Goal: Navigation & Orientation: Find specific page/section

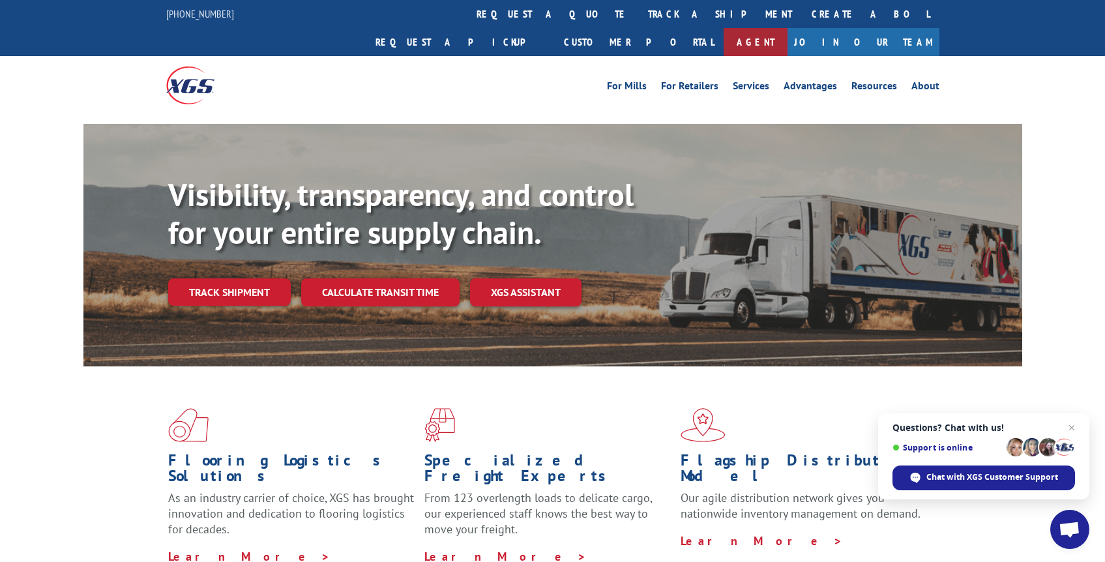
click at [787, 28] on link "Agent" at bounding box center [756, 42] width 64 height 28
click at [871, 81] on link "Resources" at bounding box center [874, 88] width 46 height 14
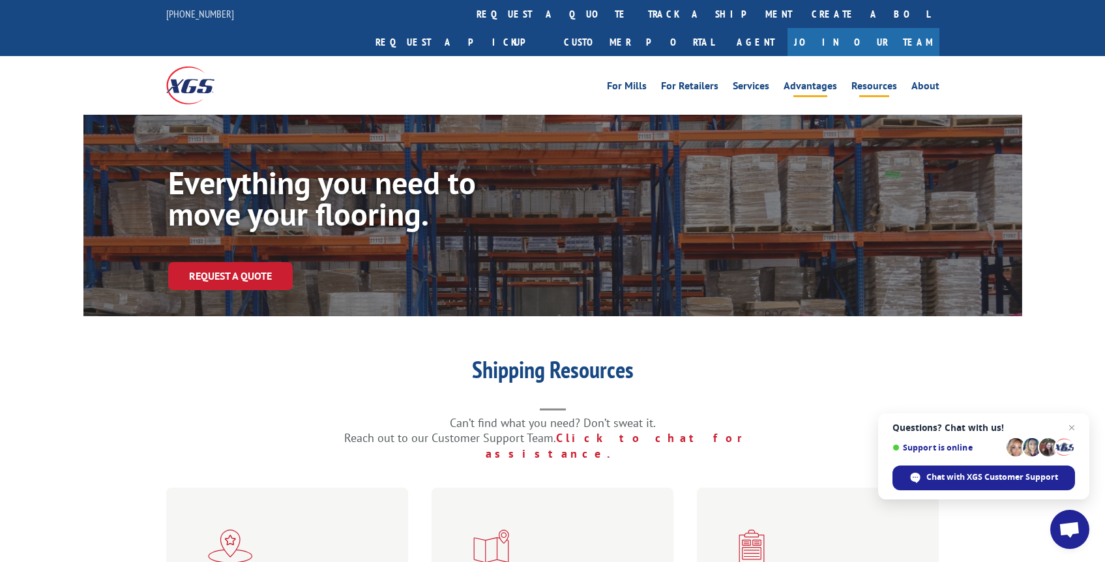
click at [821, 81] on link "Advantages" at bounding box center [810, 88] width 53 height 14
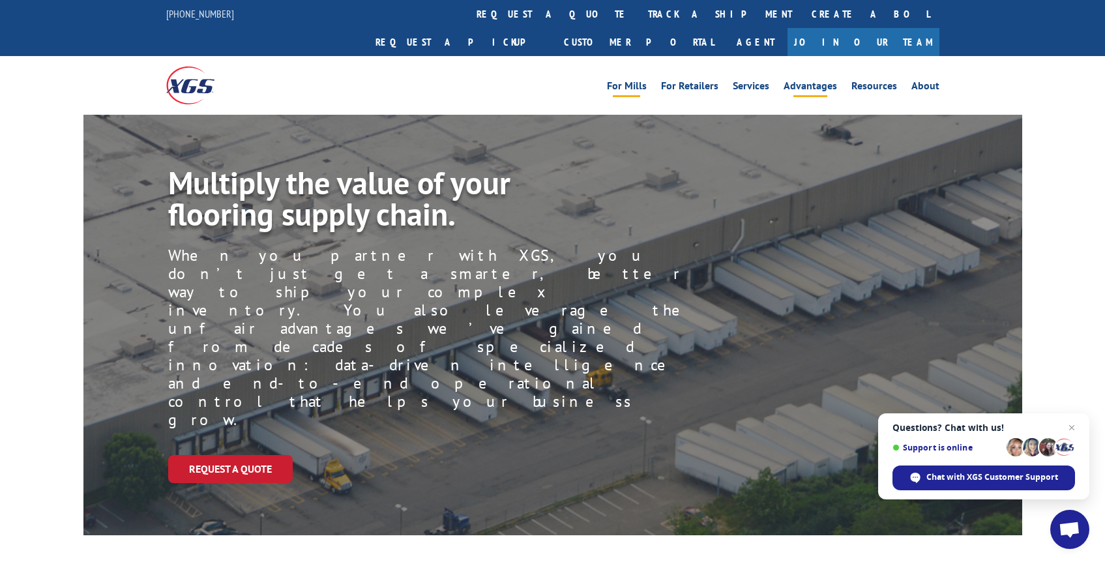
click at [641, 81] on link "For Mills" at bounding box center [627, 88] width 40 height 14
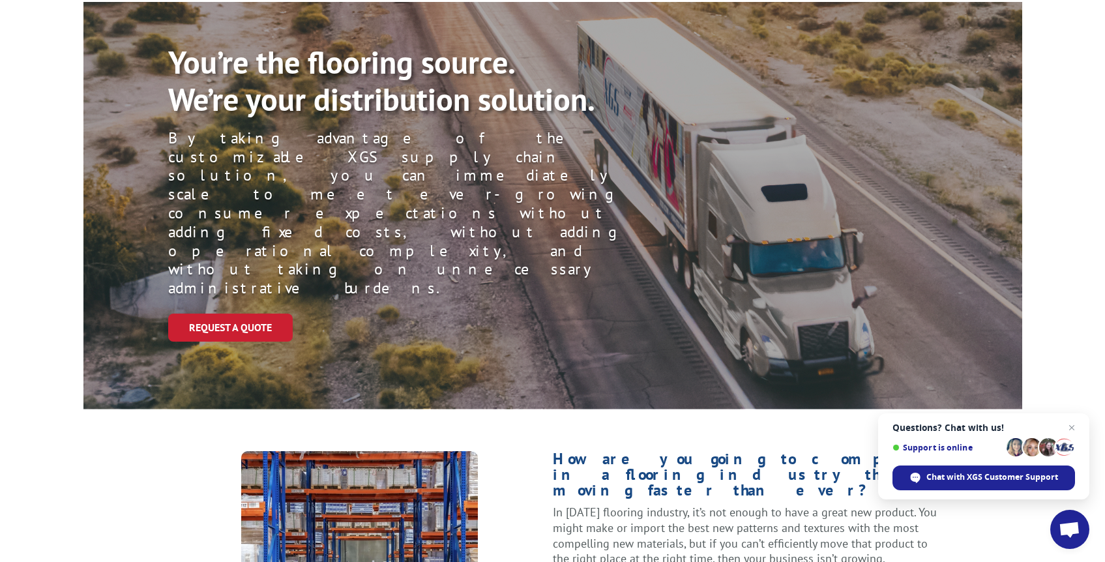
scroll to position [167, 0]
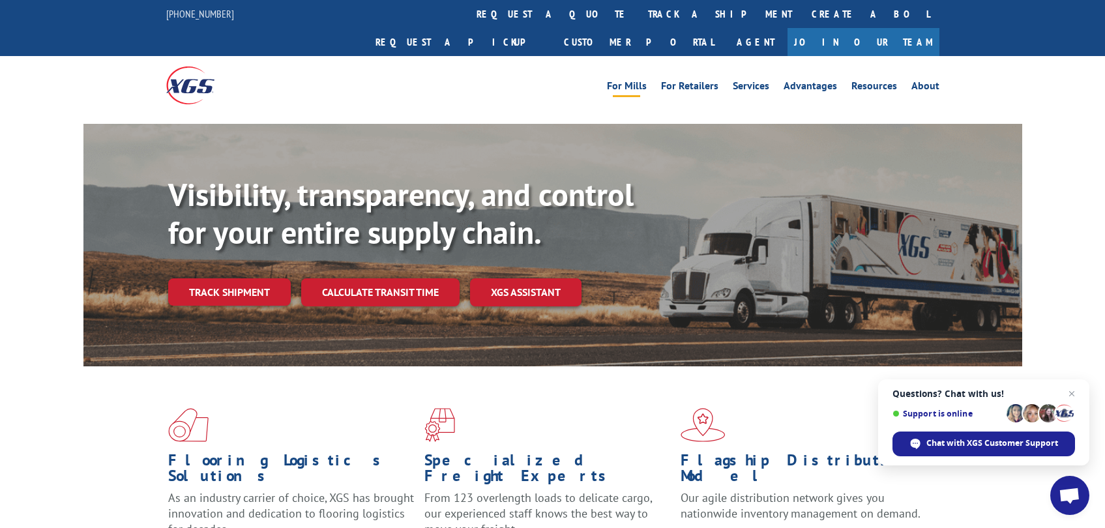
click at [623, 81] on link "For Mills" at bounding box center [627, 88] width 40 height 14
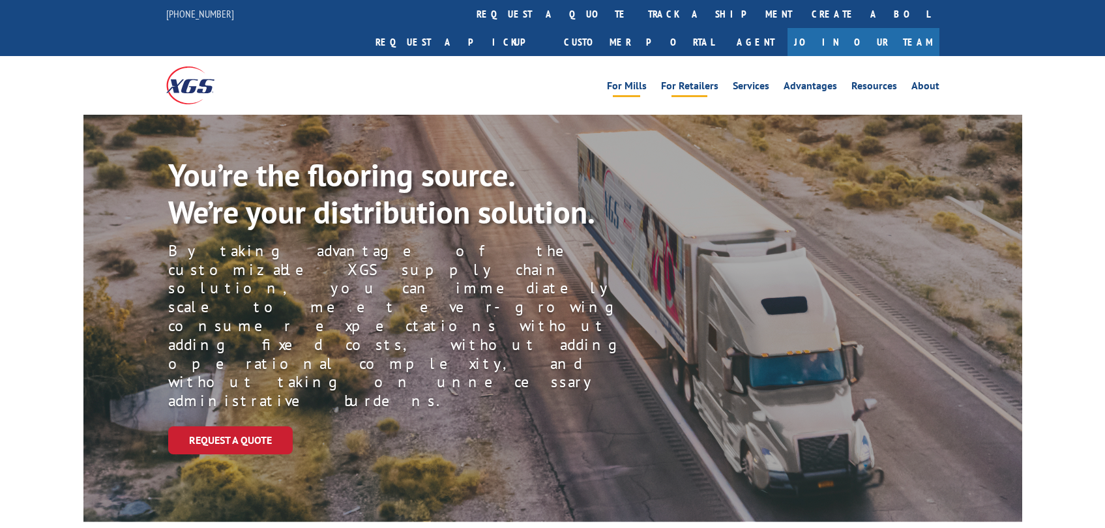
click at [693, 81] on link "For Retailers" at bounding box center [689, 88] width 57 height 14
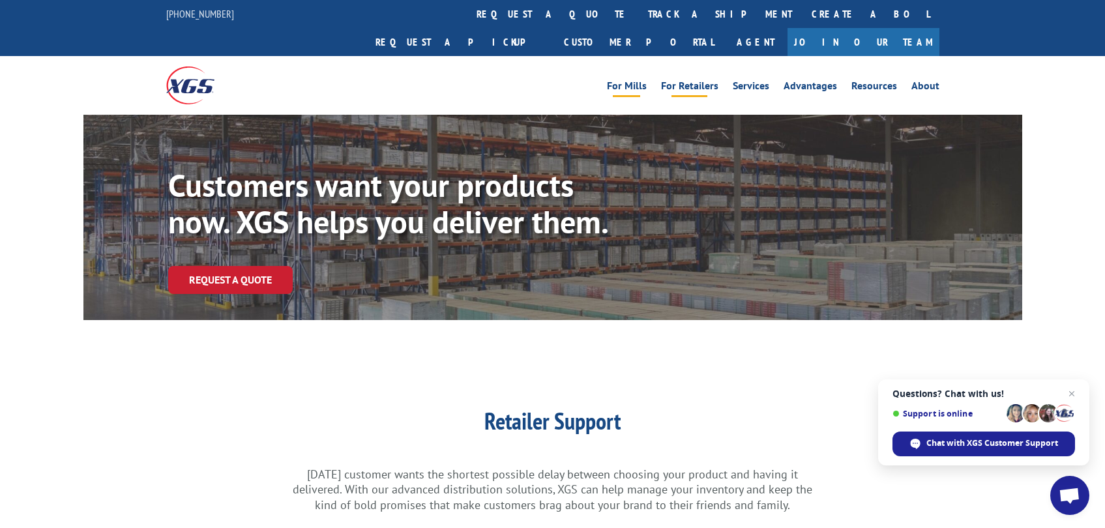
click at [626, 81] on link "For Mills" at bounding box center [627, 88] width 40 height 14
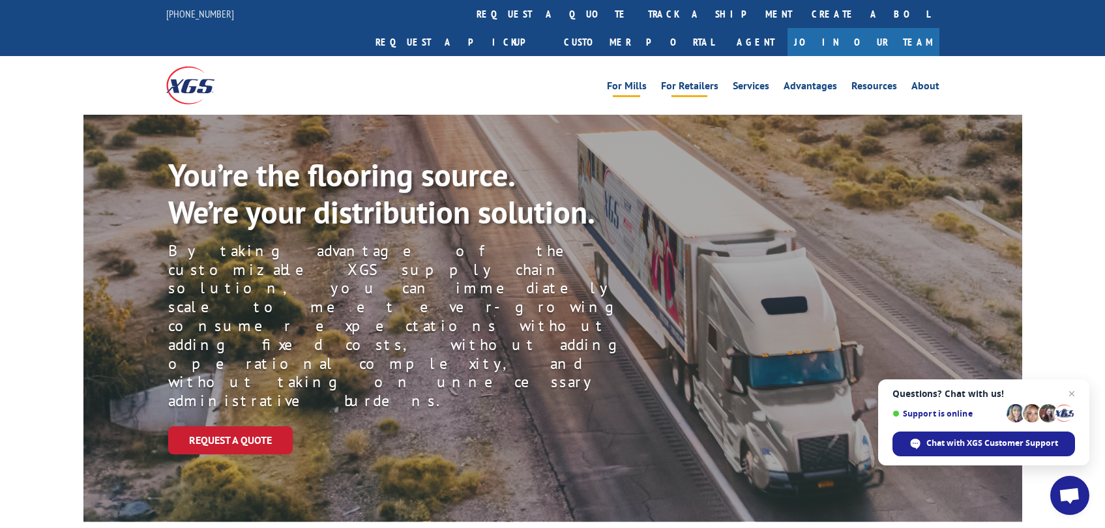
click at [696, 81] on link "For Retailers" at bounding box center [689, 88] width 57 height 14
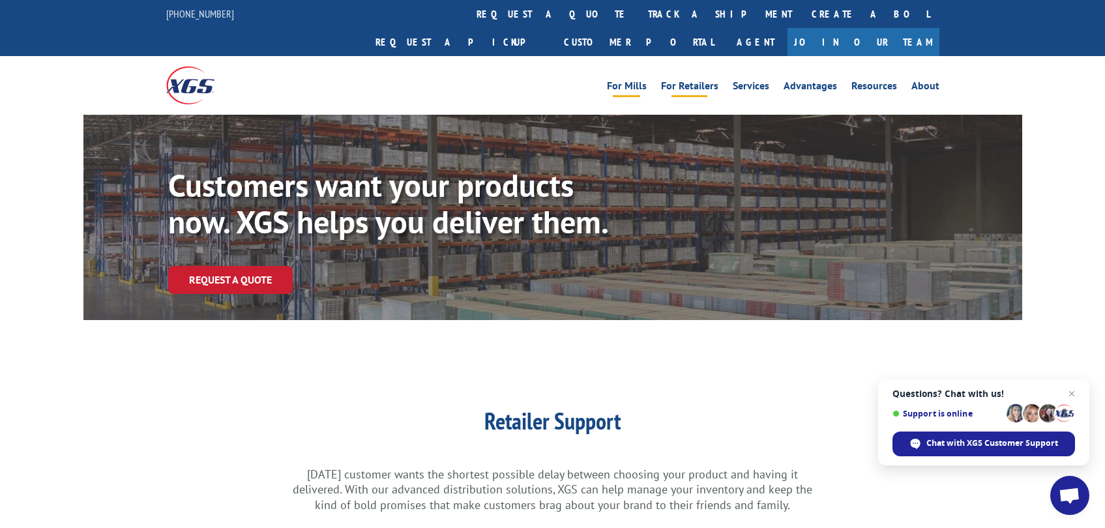
click at [631, 81] on link "For Mills" at bounding box center [627, 88] width 40 height 14
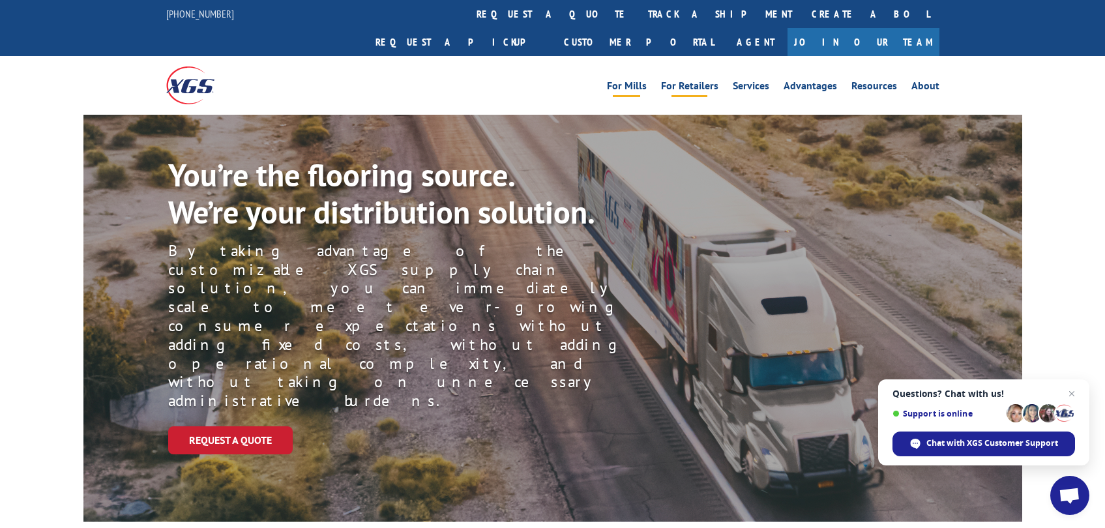
click at [698, 81] on link "For Retailers" at bounding box center [689, 88] width 57 height 14
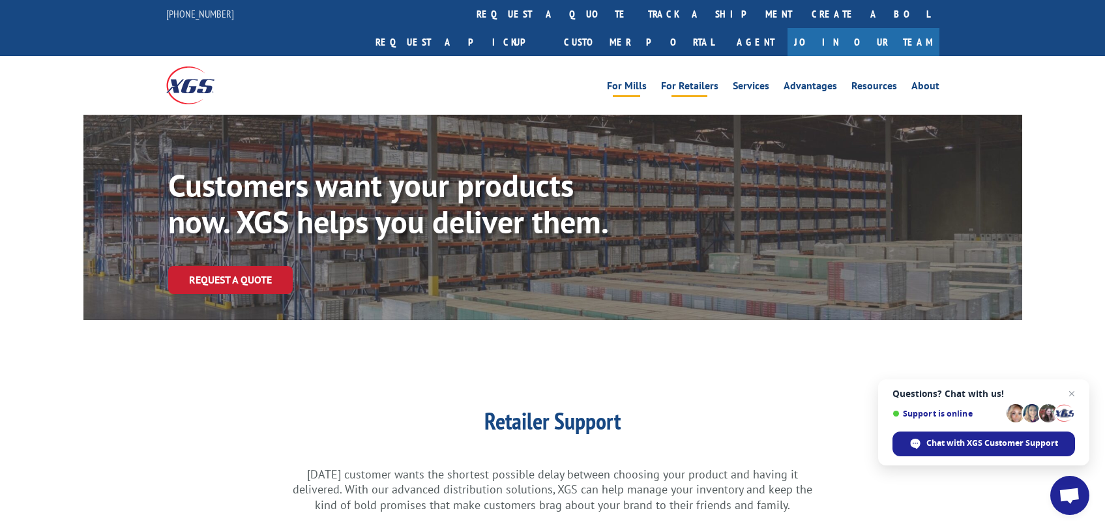
click at [636, 81] on link "For Mills" at bounding box center [627, 88] width 40 height 14
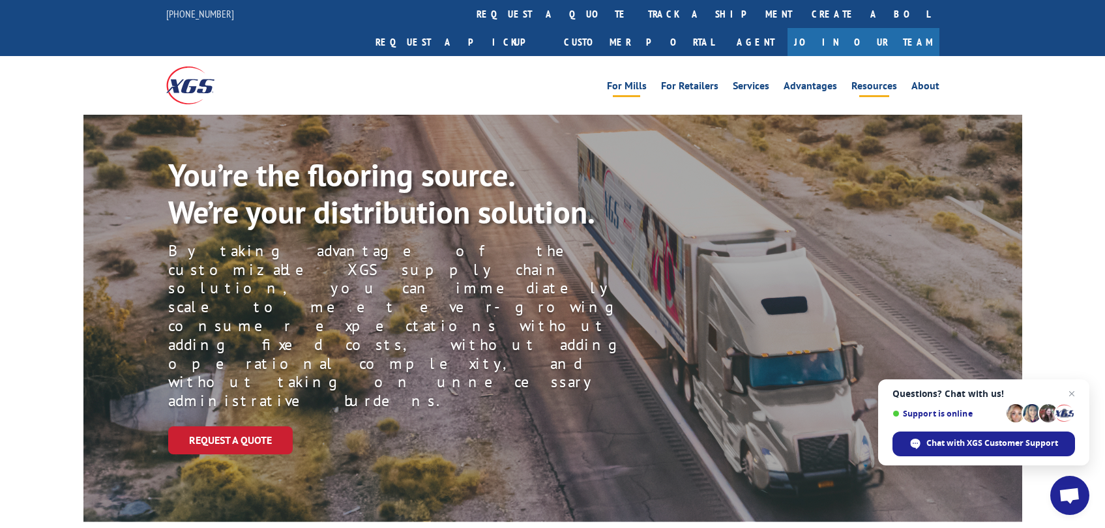
click at [869, 81] on link "Resources" at bounding box center [874, 88] width 46 height 14
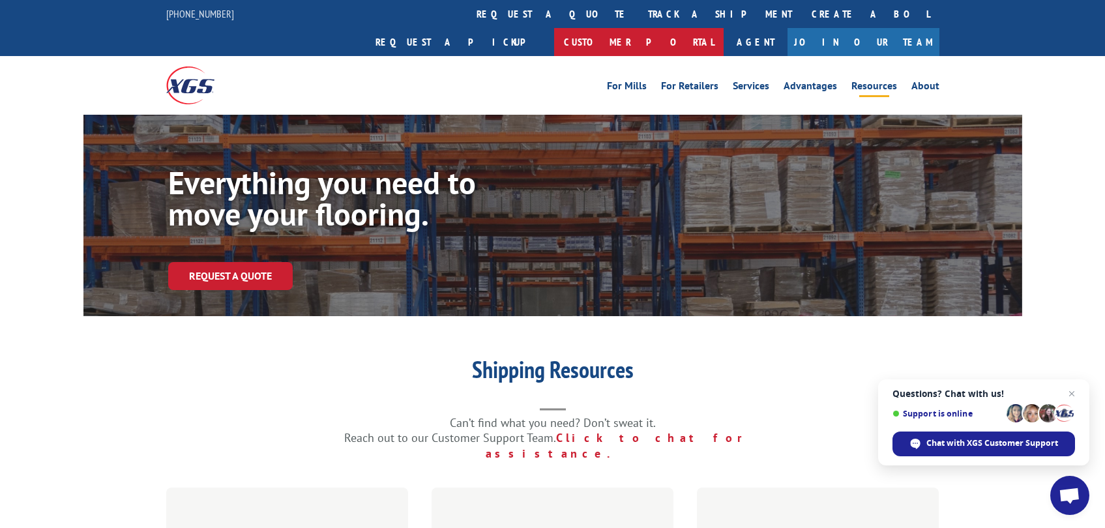
click at [724, 28] on link "Customer Portal" at bounding box center [638, 42] width 169 height 28
click at [886, 28] on link "Join Our Team" at bounding box center [863, 42] width 152 height 28
